Goal: Find specific page/section: Find specific page/section

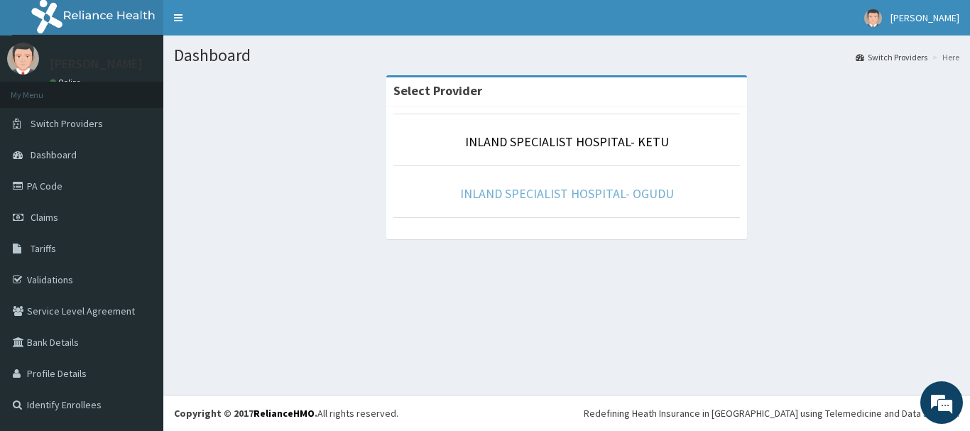
click at [629, 192] on link "INLAND SPECIALIST HOSPITAL- OGUDU" at bounding box center [567, 193] width 214 height 16
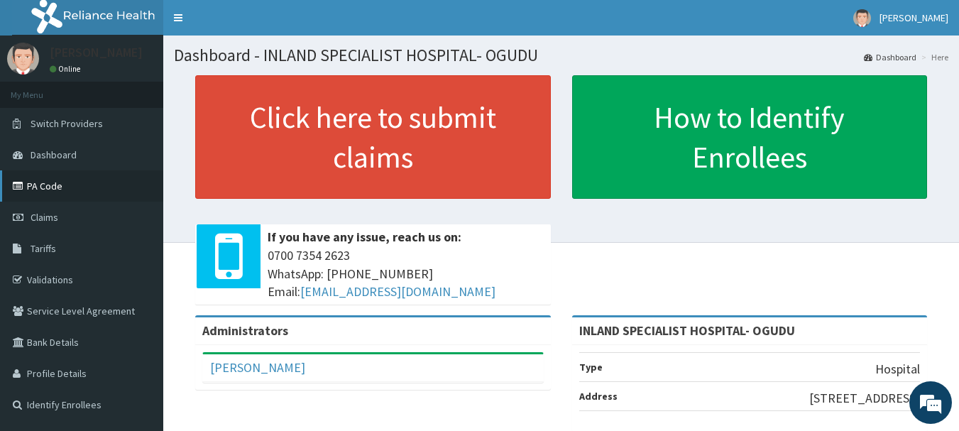
click at [50, 192] on link "PA Code" at bounding box center [81, 185] width 163 height 31
